Goal: Check status: Check status

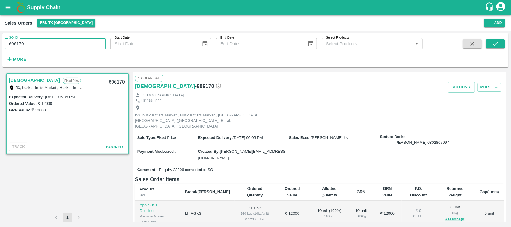
drag, startPoint x: 39, startPoint y: 40, endPoint x: 0, endPoint y: 53, distance: 41.4
click at [0, 53] on div "SO ID 606170 SO ID Start Date Start Date End Date End Date Select Products Sele…" at bounding box center [255, 129] width 511 height 196
click at [497, 44] on icon "submit" at bounding box center [495, 43] width 7 height 7
click at [22, 81] on link "[DEMOGRAPHIC_DATA]" at bounding box center [34, 80] width 51 height 8
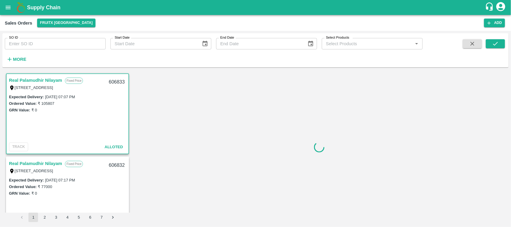
click at [38, 50] on div "SO ID SO ID Start Date Start Date End Date End Date Select Products Select Prod…" at bounding box center [211, 48] width 423 height 31
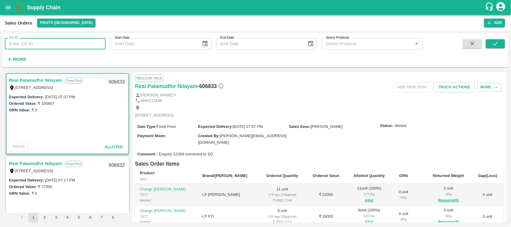
click at [34, 46] on input "SO ID" at bounding box center [55, 43] width 101 height 11
